Goal: Book appointment/travel/reservation

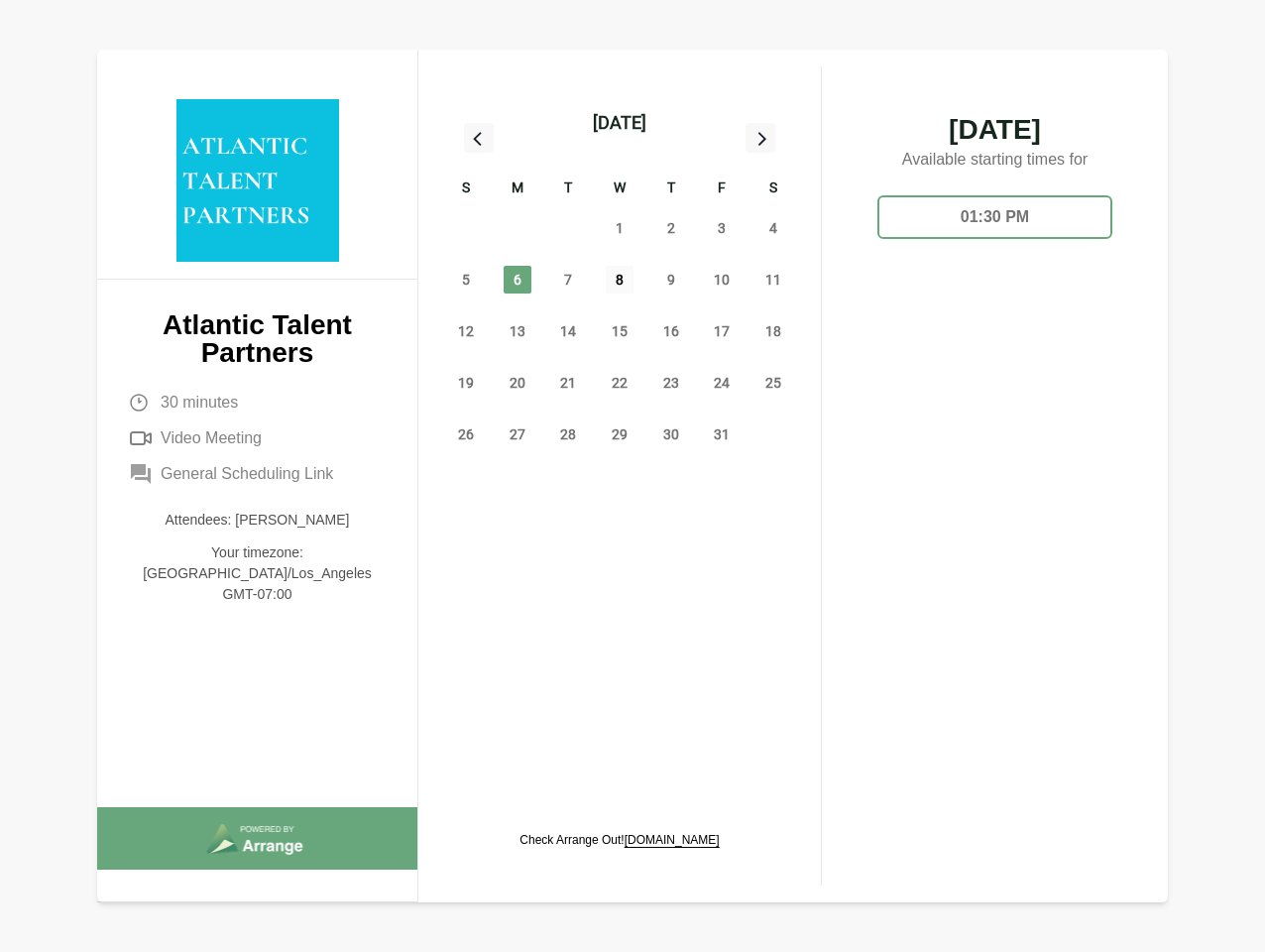
click at [620, 283] on span "8" at bounding box center [620, 280] width 28 height 28
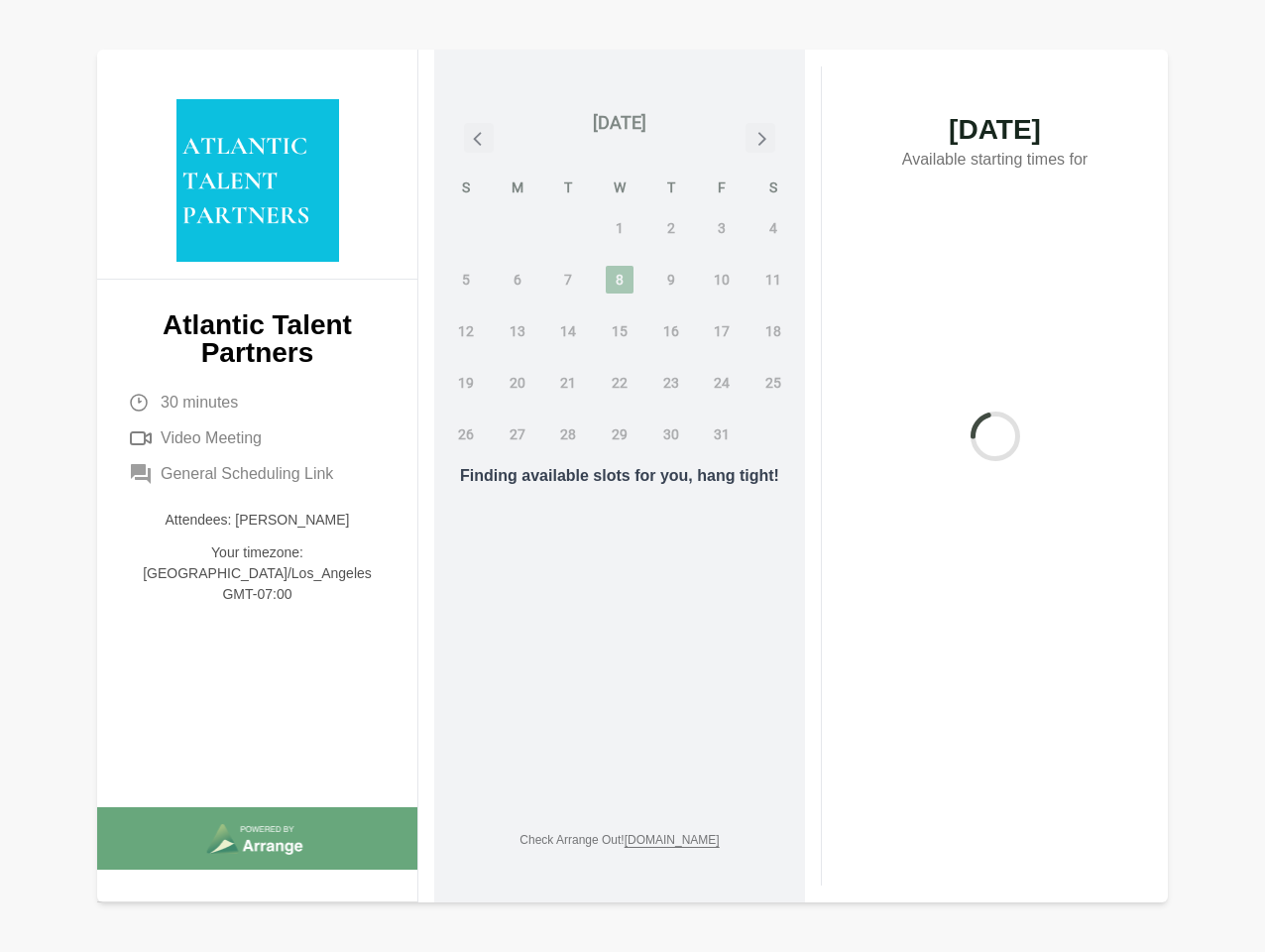
click at [619, 123] on div "[DATE]" at bounding box center [620, 123] width 54 height 28
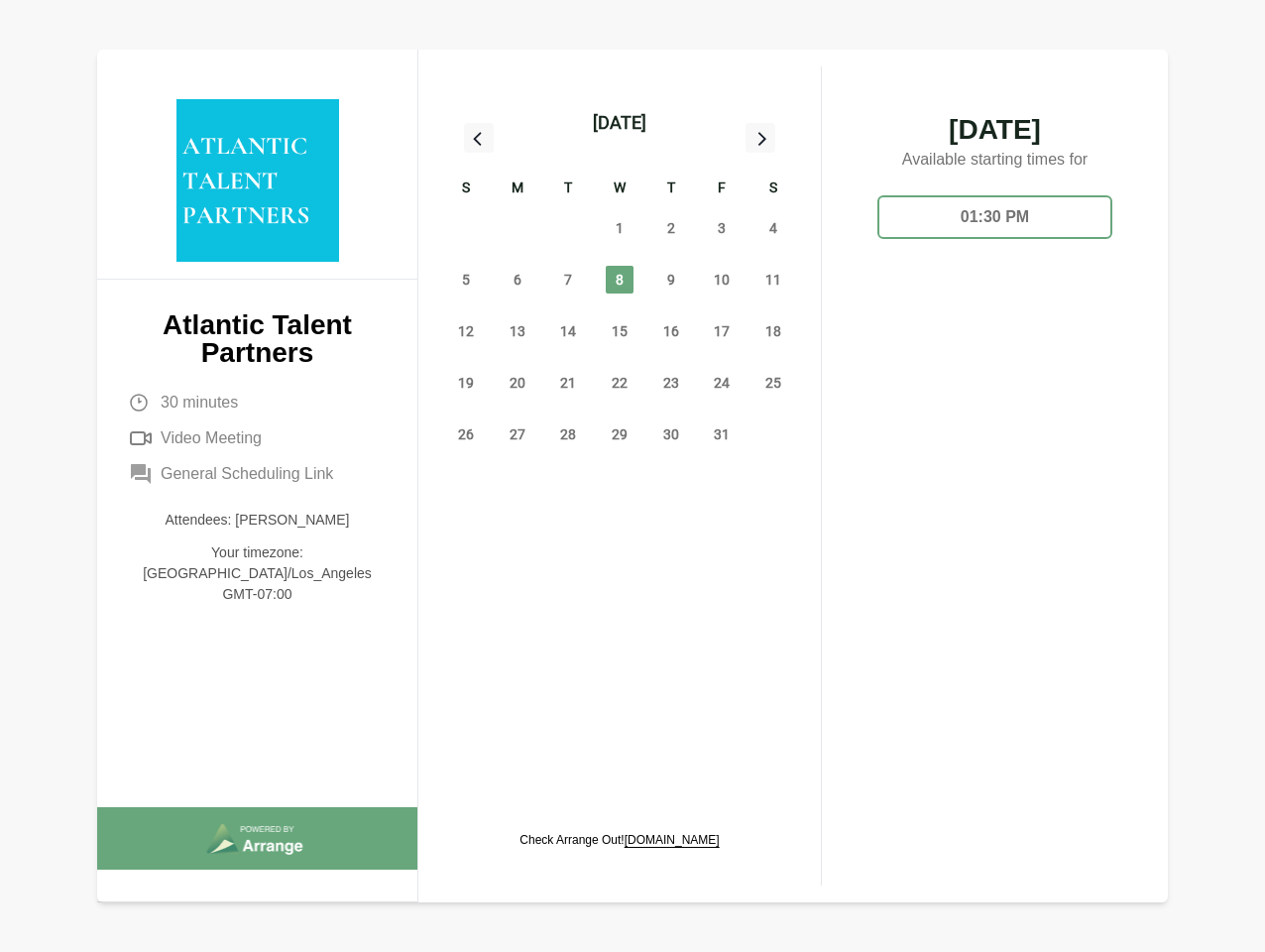
click at [466, 228] on div "28" at bounding box center [466, 228] width 52 height 52
click at [517, 228] on div "29" at bounding box center [517, 228] width 52 height 52
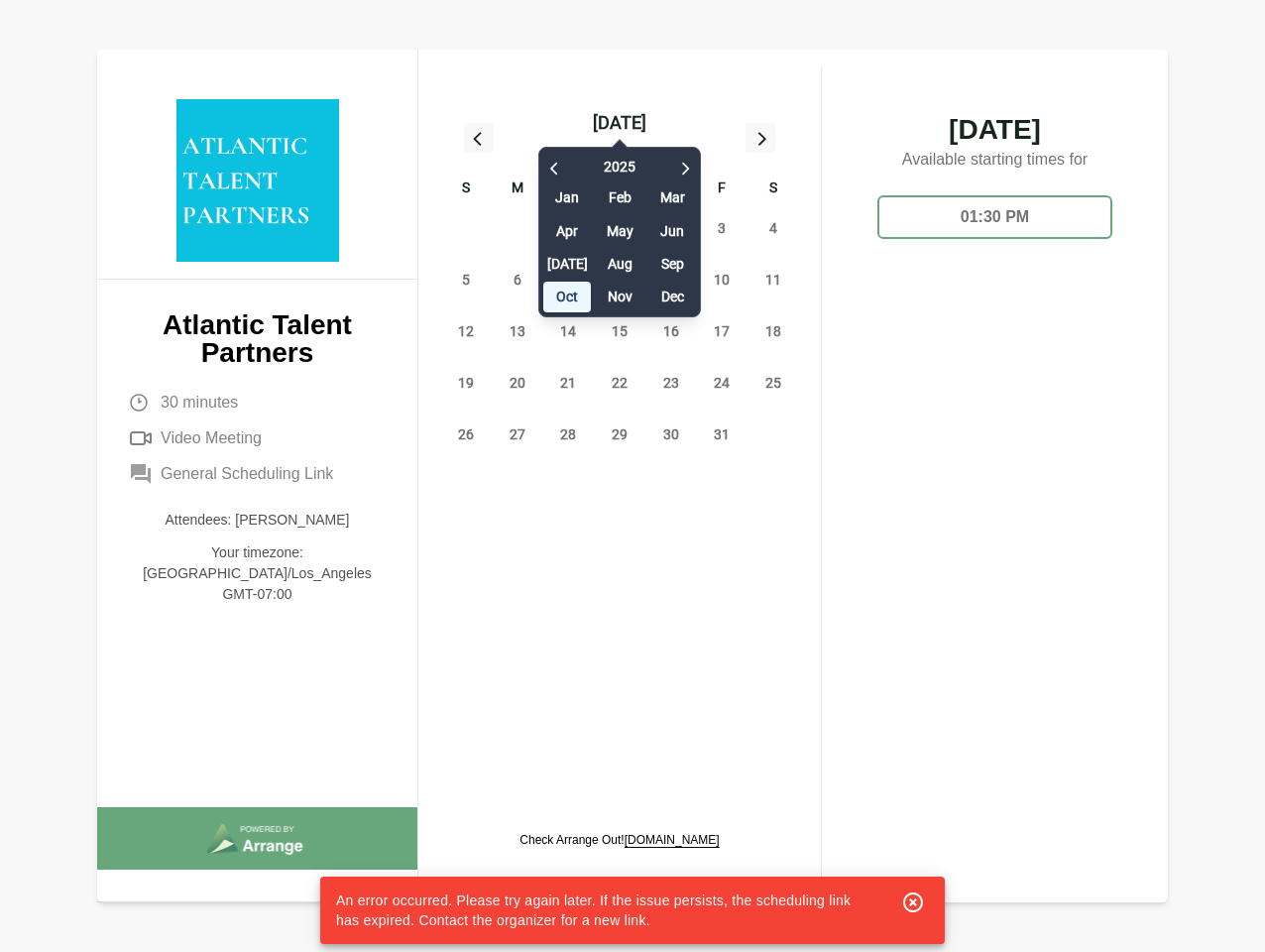
click at [568, 228] on div "[DATE] Feb Mar Apr May Jun [DATE] Aug Sep Oct Nov Dec" at bounding box center [620, 227] width 163 height 181
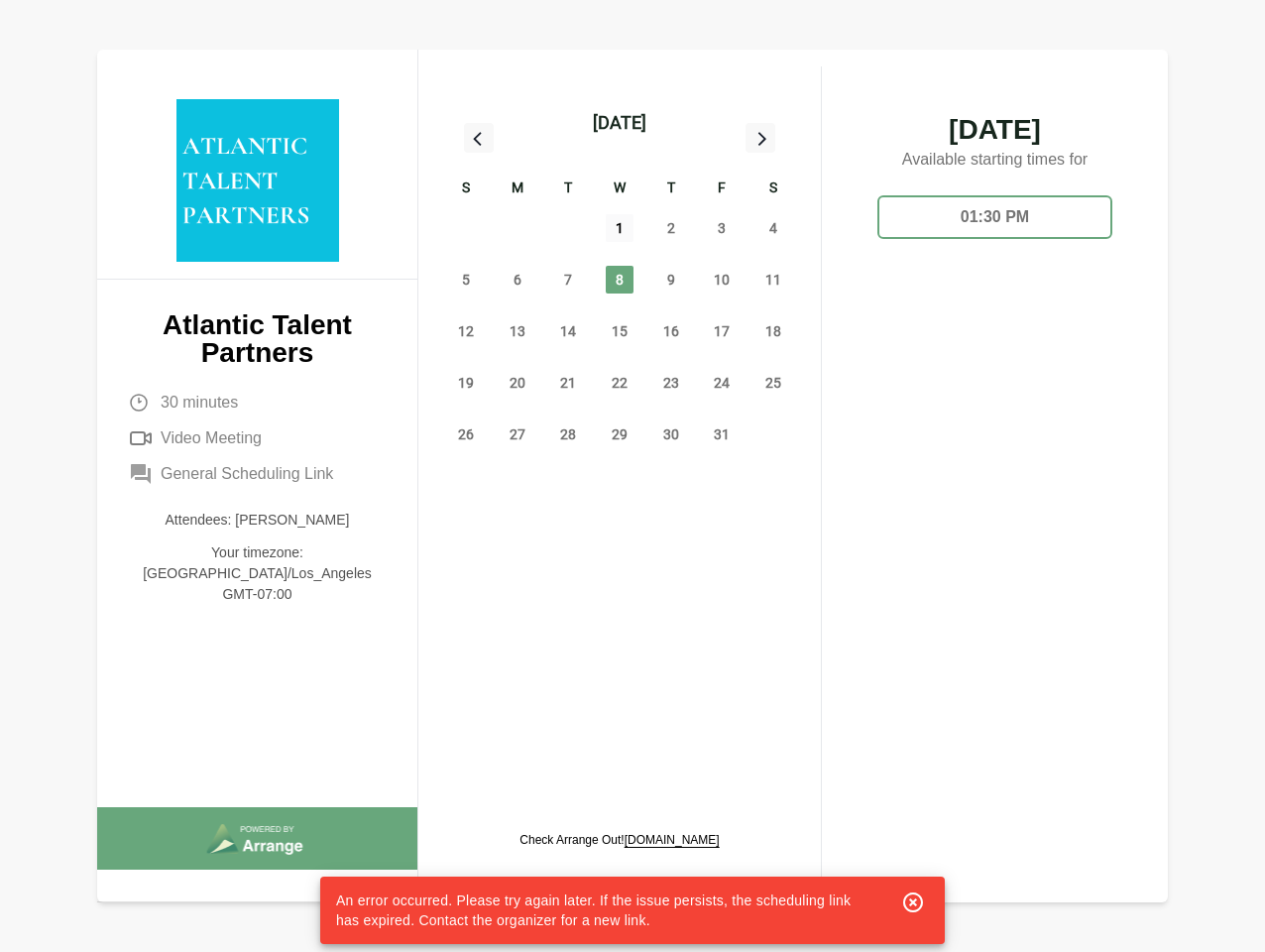
click at [620, 228] on span "1" at bounding box center [620, 228] width 28 height 28
click at [671, 228] on span "2" at bounding box center [671, 228] width 28 height 28
click at [722, 228] on span "3" at bounding box center [722, 228] width 28 height 28
click at [773, 228] on span "4" at bounding box center [773, 228] width 28 height 28
click at [466, 280] on span "5" at bounding box center [466, 280] width 28 height 28
